Goal: Information Seeking & Learning: Learn about a topic

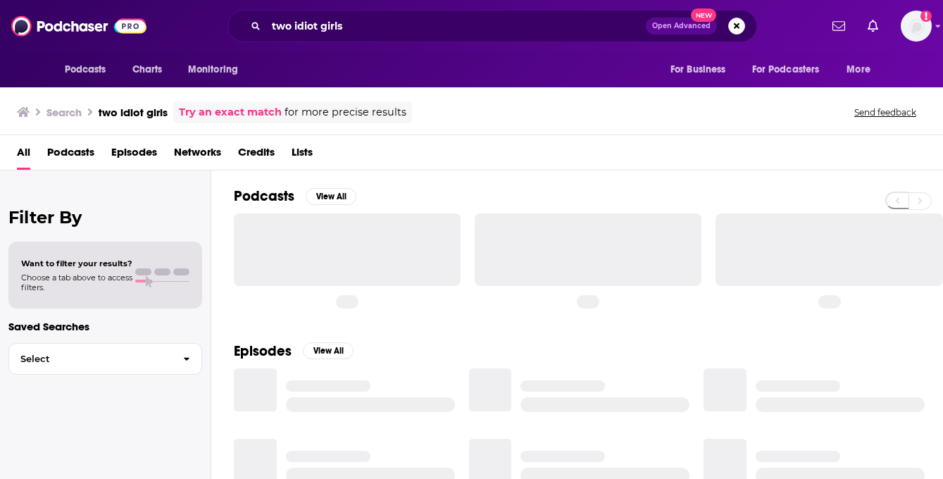
drag, startPoint x: 389, startPoint y: 31, endPoint x: 239, endPoint y: 29, distance: 149.2
click at [239, 29] on div "two idiot girls Open Advanced New" at bounding box center [491, 26] width 529 height 32
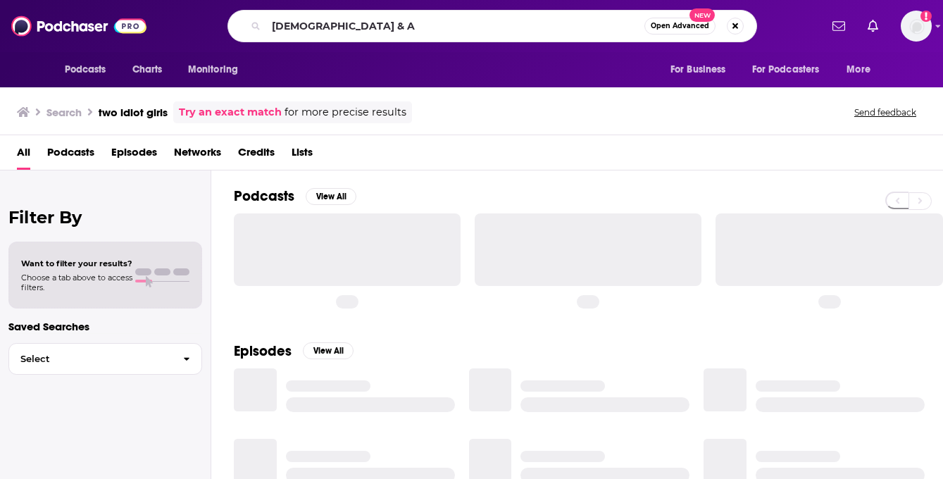
type input "[DEMOGRAPHIC_DATA] & A"
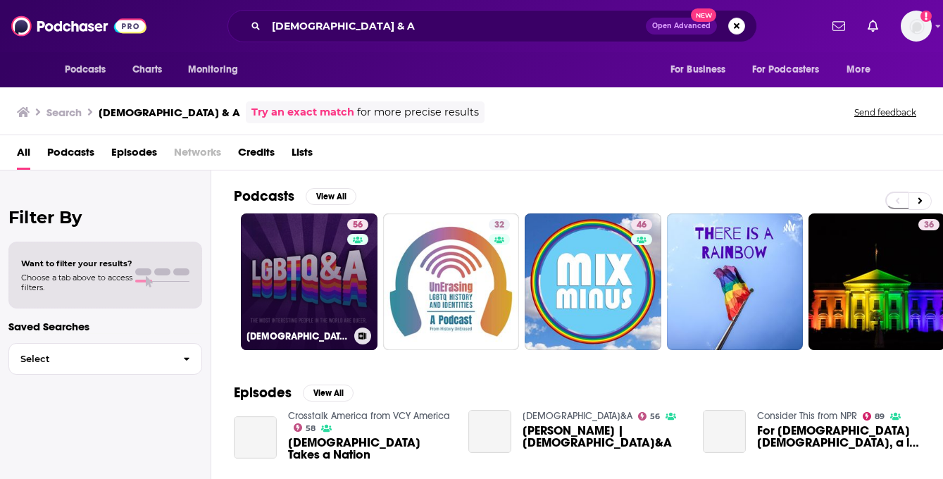
click at [327, 272] on link "56 [DEMOGRAPHIC_DATA]&A" at bounding box center [309, 281] width 137 height 137
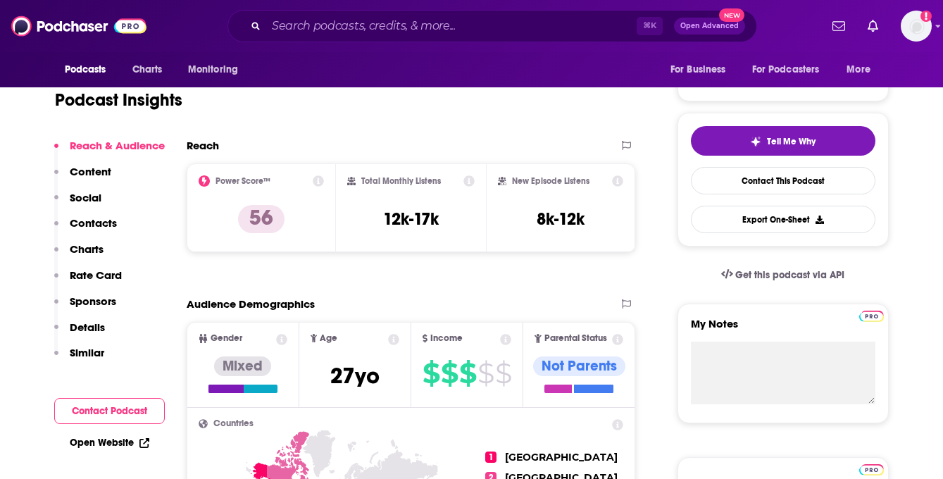
scroll to position [87, 0]
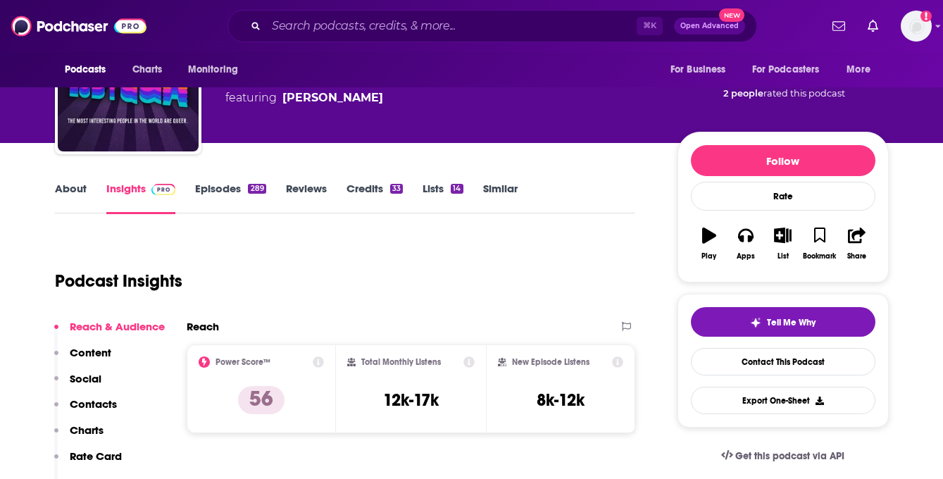
click at [303, 192] on link "Reviews" at bounding box center [306, 198] width 41 height 32
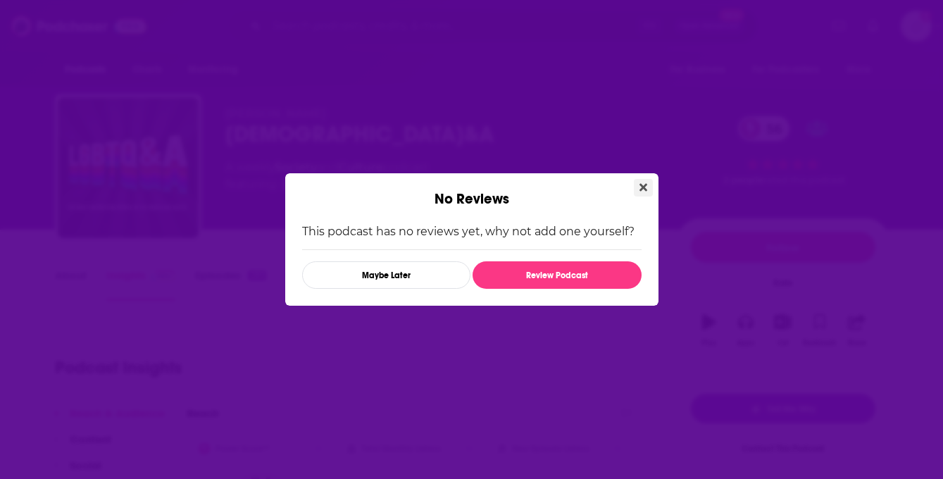
click at [637, 194] on button "Close" at bounding box center [643, 188] width 19 height 18
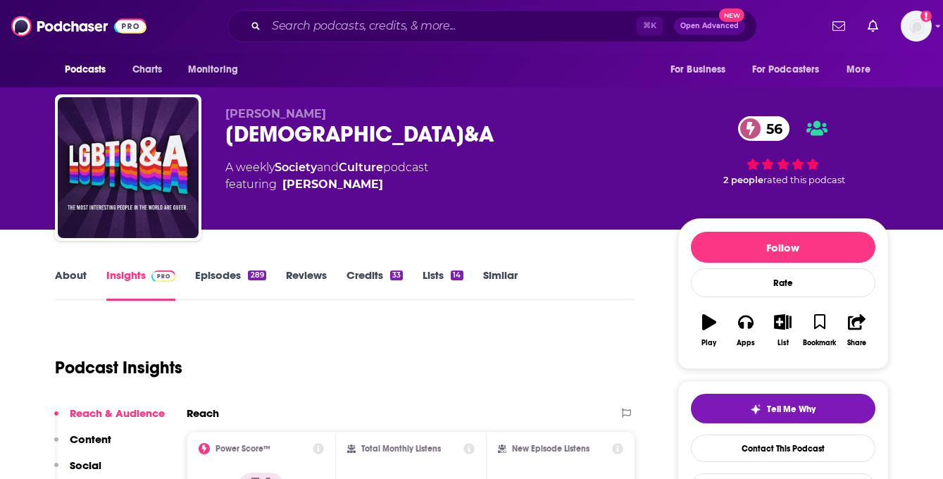
click at [254, 274] on div "289" at bounding box center [257, 275] width 18 height 10
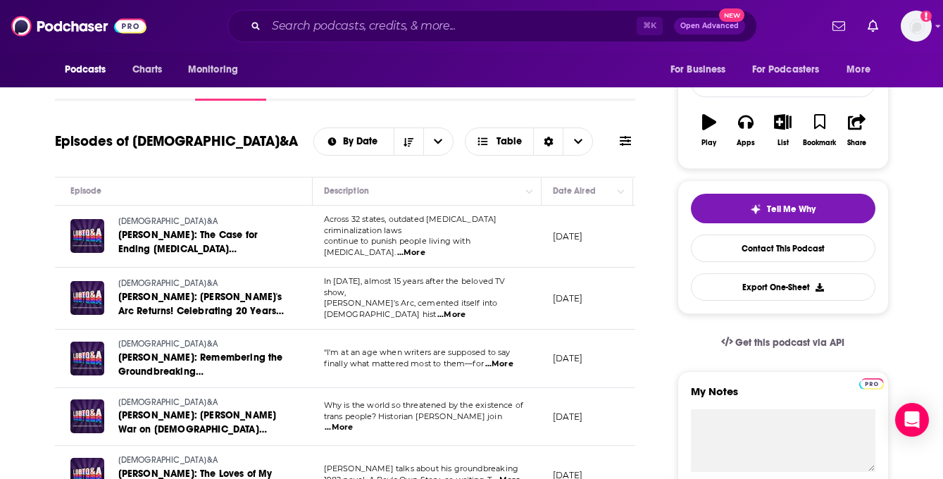
scroll to position [203, 0]
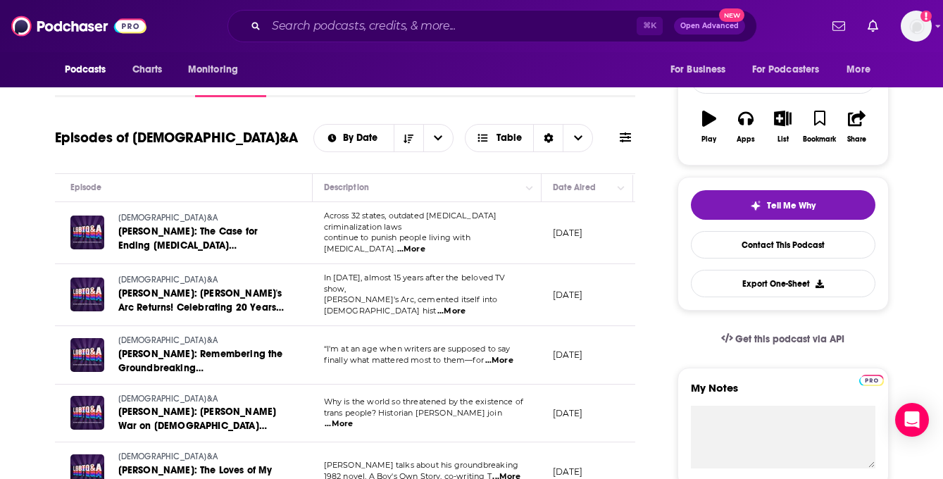
click at [465, 305] on span "...More" at bounding box center [451, 310] width 28 height 11
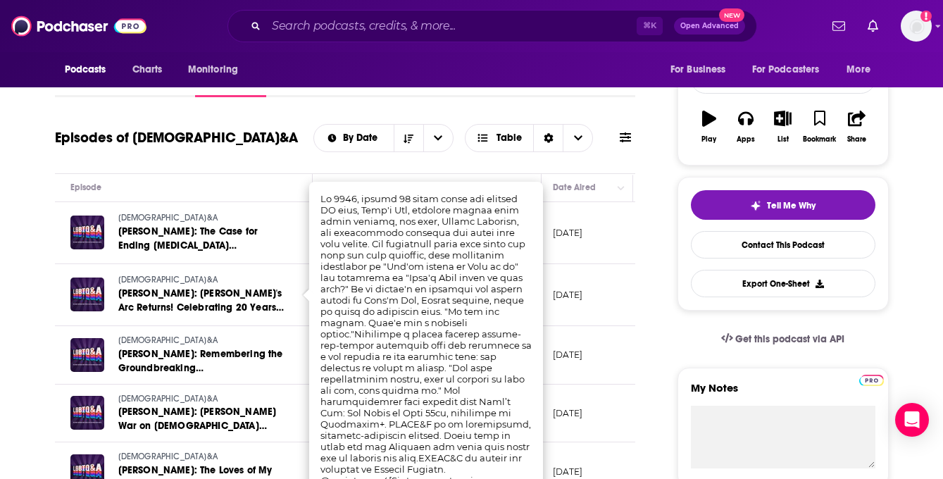
scroll to position [204, 0]
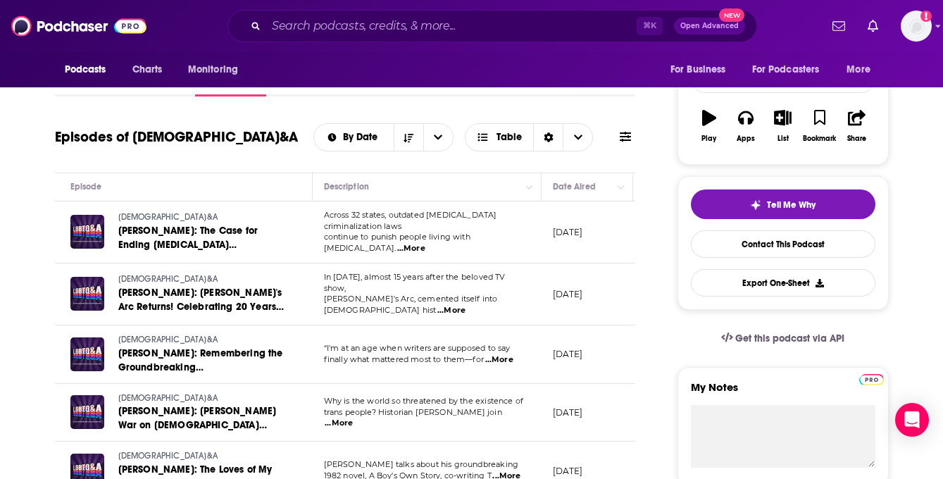
click at [511, 354] on span "...More" at bounding box center [499, 359] width 28 height 11
click at [552, 355] on td "[DATE]" at bounding box center [587, 354] width 92 height 58
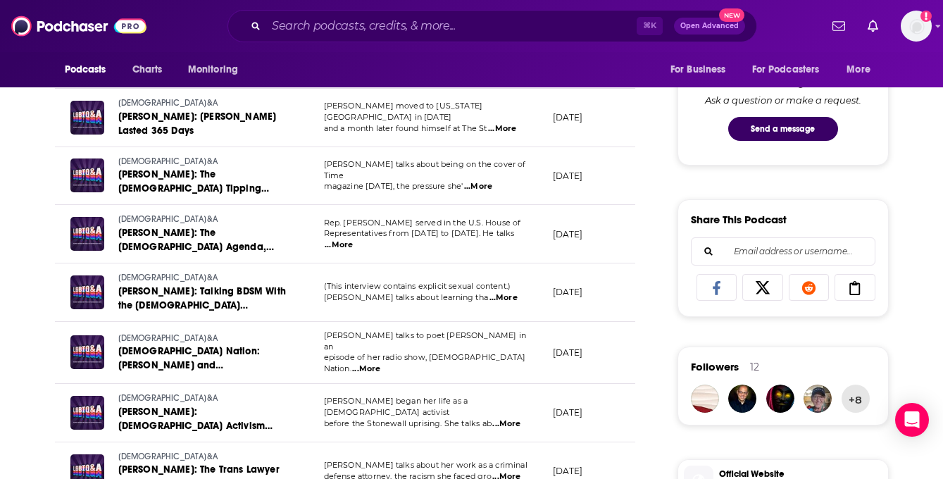
scroll to position [745, 0]
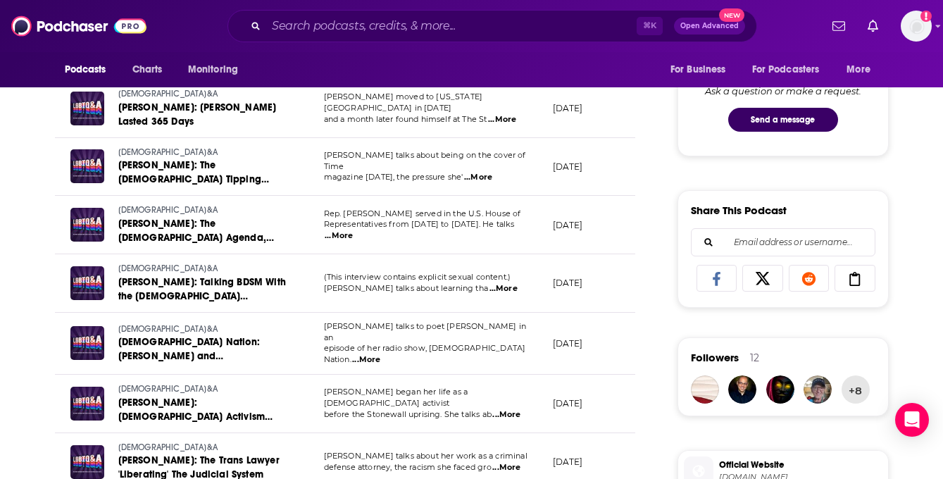
click at [498, 284] on td "(This interview contains explicit sexual content.) [PERSON_NAME] talks about le…" at bounding box center [427, 283] width 229 height 58
click at [511, 283] on span "...More" at bounding box center [503, 288] width 28 height 11
